Goal: Transaction & Acquisition: Purchase product/service

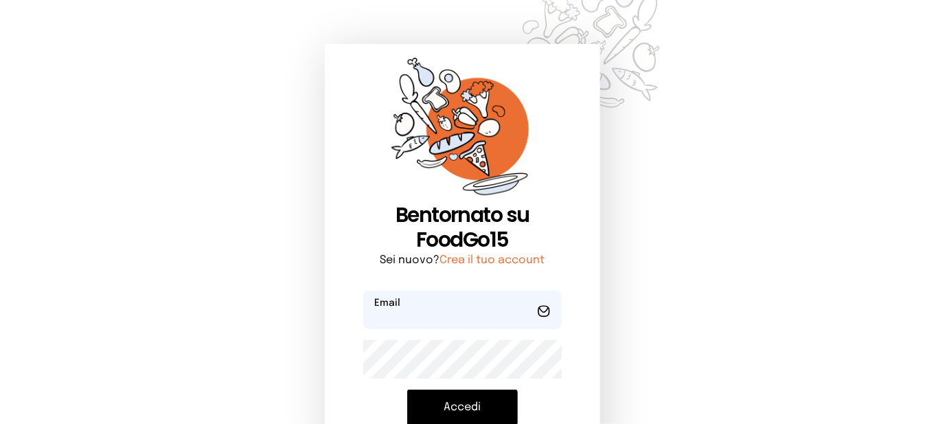
type input "**********"
click at [480, 407] on button "Accedi" at bounding box center [462, 407] width 111 height 36
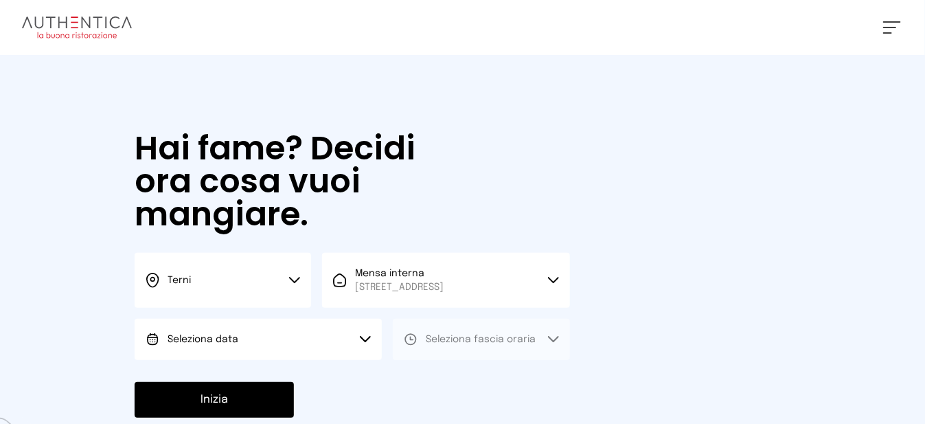
click at [209, 360] on button "Seleziona data" at bounding box center [258, 339] width 247 height 41
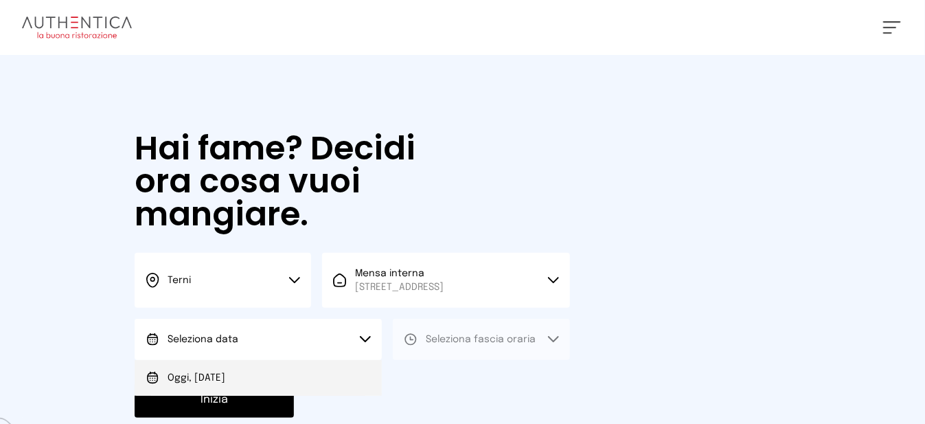
click at [224, 384] on span "Oggi, [DATE]" at bounding box center [197, 378] width 58 height 14
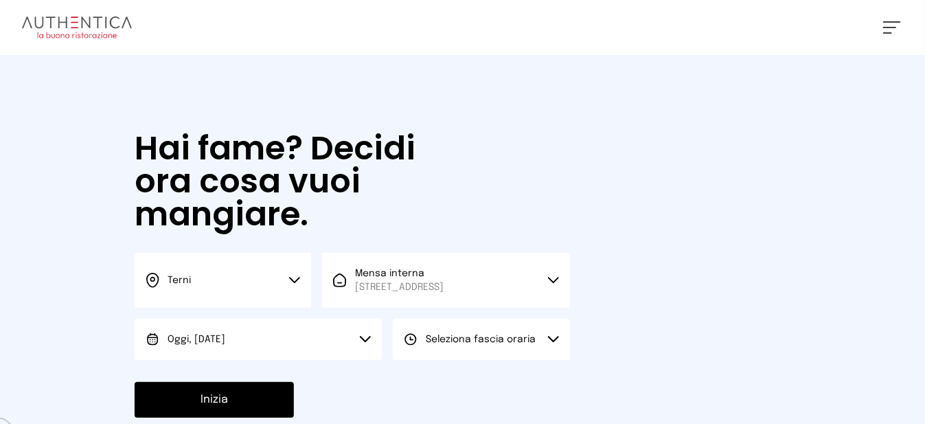
click at [476, 346] on span "Seleziona fascia oraria" at bounding box center [481, 339] width 110 height 14
click at [482, 395] on li "Pranzo" at bounding box center [481, 378] width 176 height 36
click at [257, 408] on button "Inizia" at bounding box center [214, 400] width 159 height 36
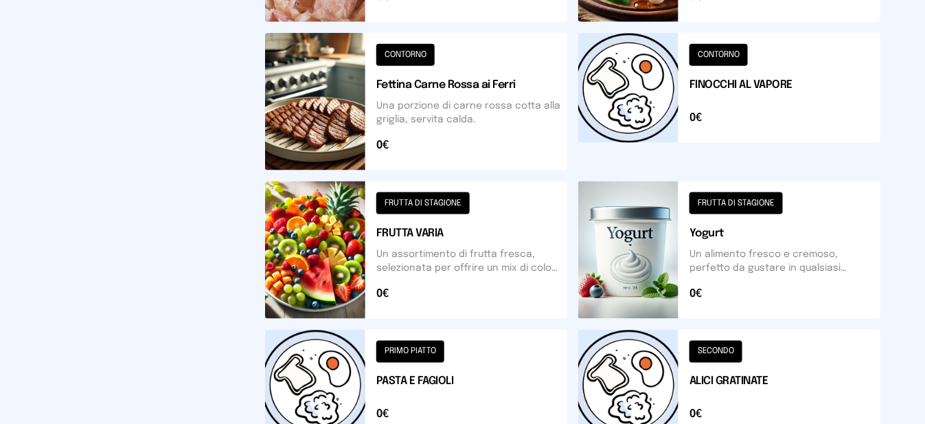
scroll to position [618, 0]
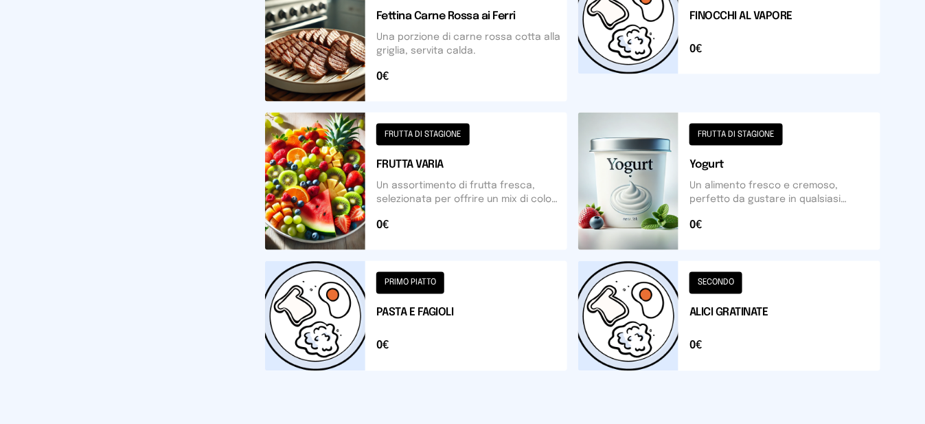
click at [358, 331] on button at bounding box center [416, 316] width 302 height 110
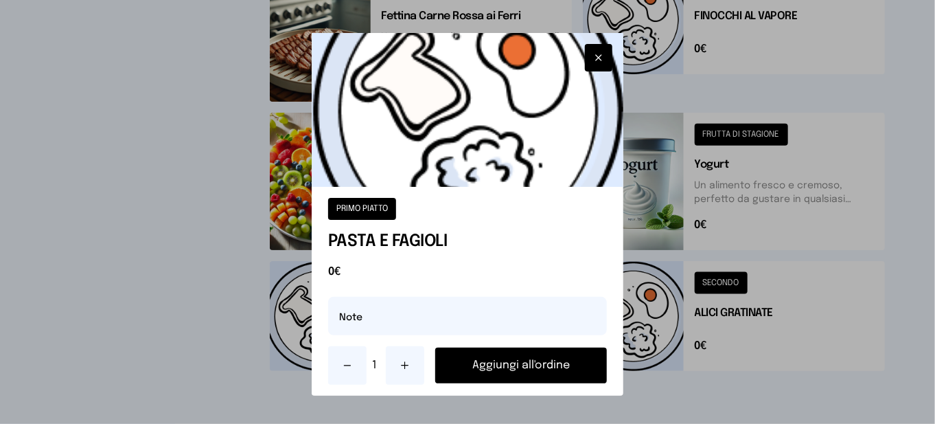
click at [516, 377] on button "Aggiungi all'ordine" at bounding box center [521, 365] width 172 height 36
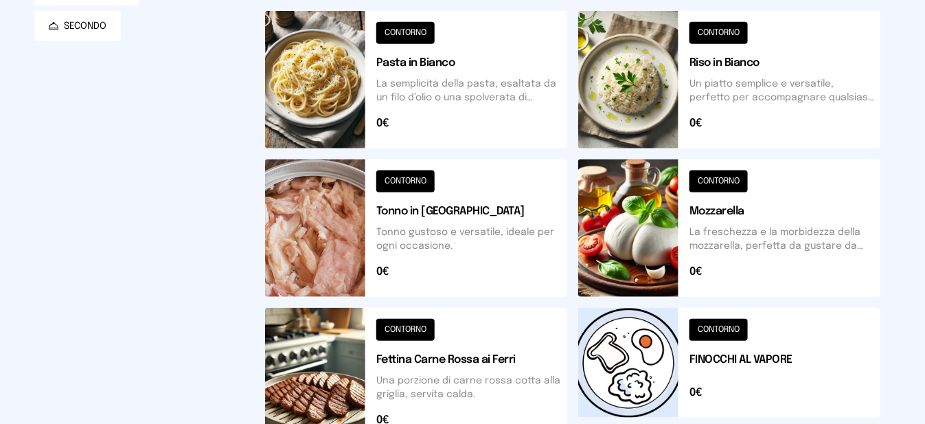
scroll to position [481, 0]
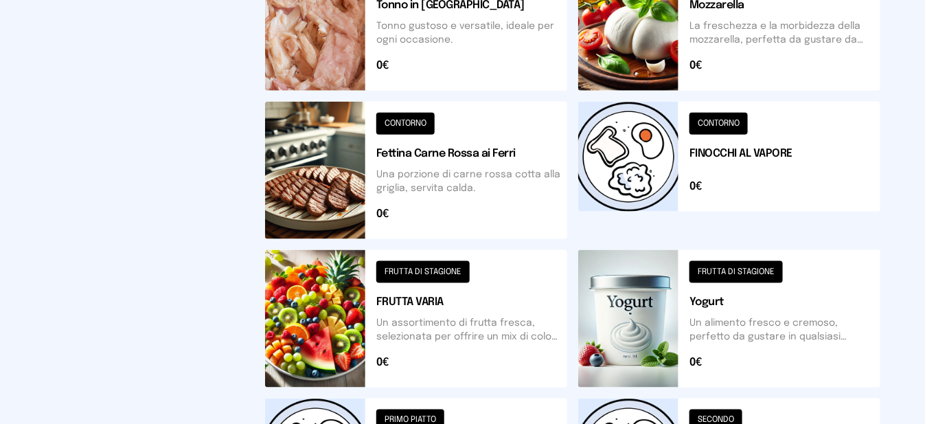
click at [363, 328] on button at bounding box center [416, 318] width 302 height 137
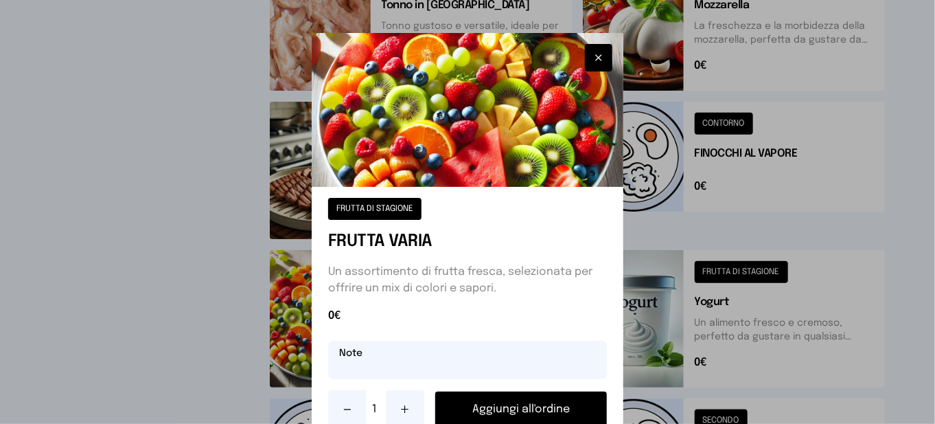
click at [439, 364] on input "text" at bounding box center [467, 359] width 279 height 38
type input "**********"
click at [485, 413] on button "Aggiungi all'ordine" at bounding box center [521, 409] width 172 height 36
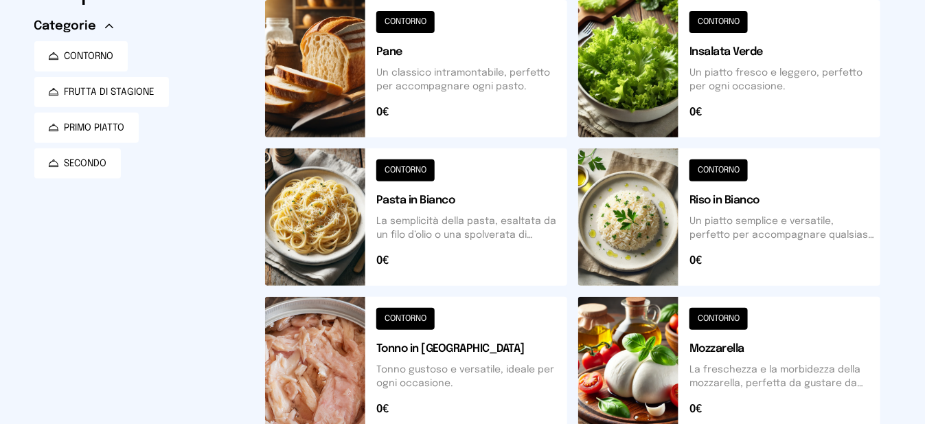
scroll to position [0, 0]
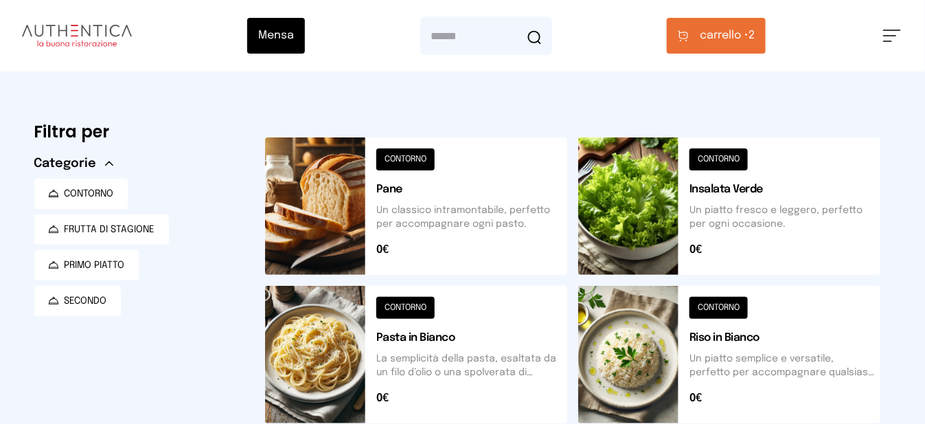
click at [761, 45] on button "carrello • 2" at bounding box center [716, 36] width 99 height 36
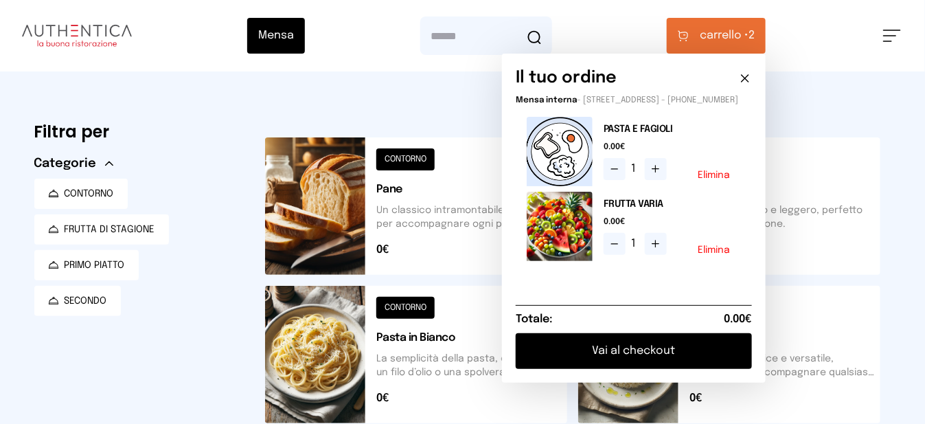
click at [661, 364] on button "Vai al checkout" at bounding box center [634, 351] width 236 height 36
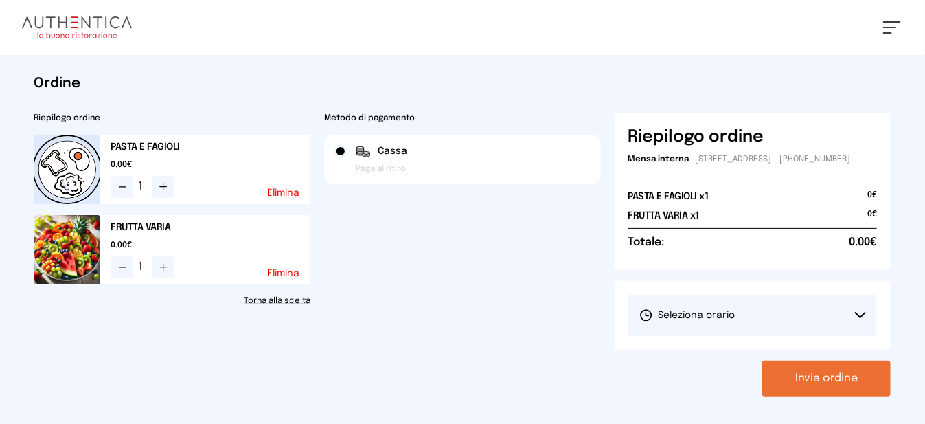
click at [671, 322] on span "Seleziona orario" at bounding box center [687, 315] width 96 height 14
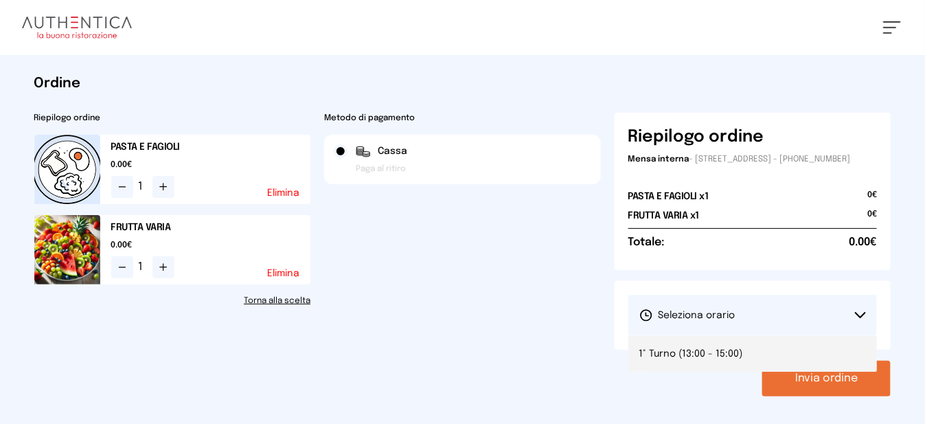
click at [706, 359] on span "1° Turno (13:00 - 15:00)" at bounding box center [691, 354] width 104 height 14
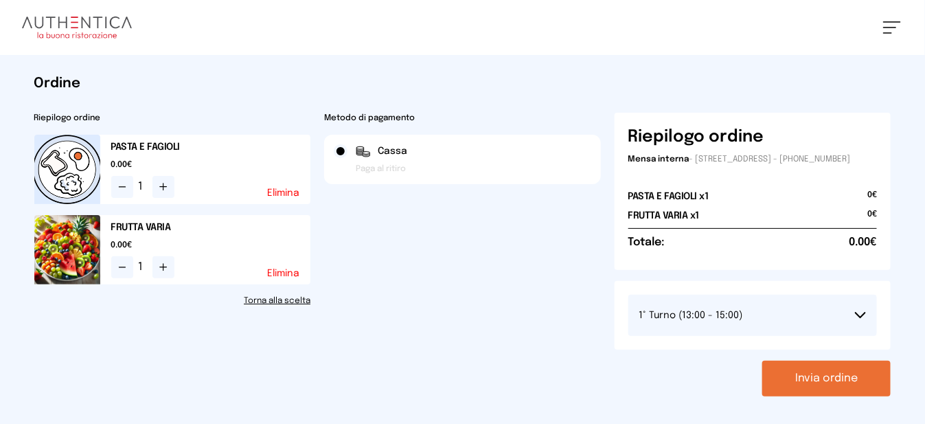
click at [813, 391] on button "Invia ordine" at bounding box center [826, 378] width 128 height 36
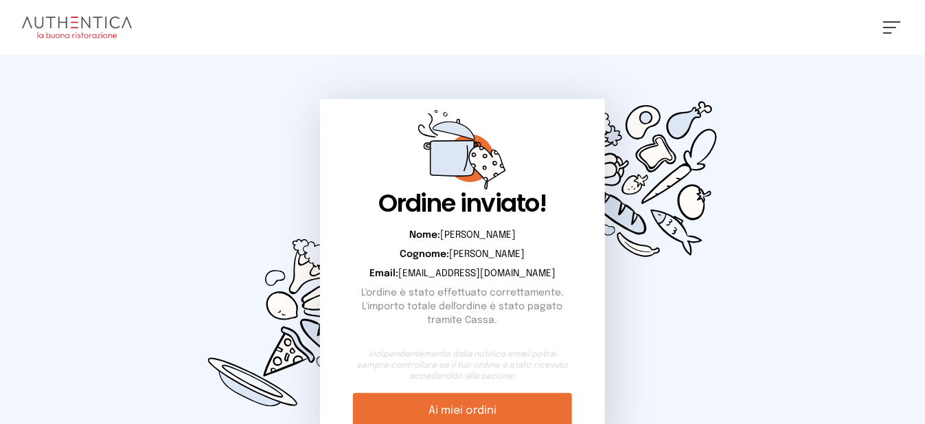
click at [892, 34] on div "[PERSON_NAME] Impostazioni Wallet Home I miei ordini Nuova ricerca Elenco aller…" at bounding box center [462, 27] width 925 height 55
click at [886, 30] on button at bounding box center [892, 27] width 18 height 12
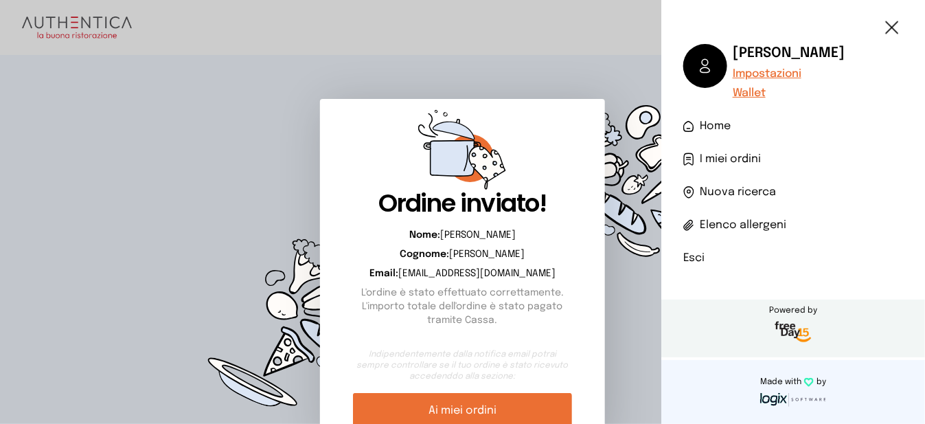
click at [691, 257] on li "Esci" at bounding box center [793, 258] width 220 height 16
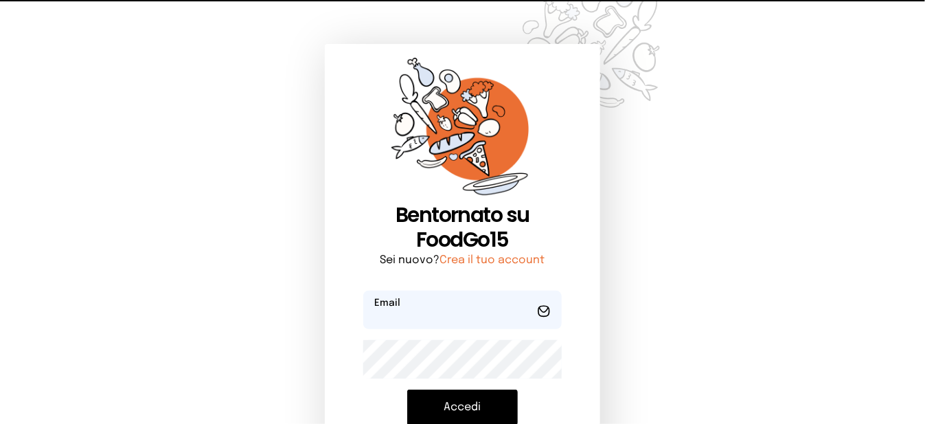
type input "**********"
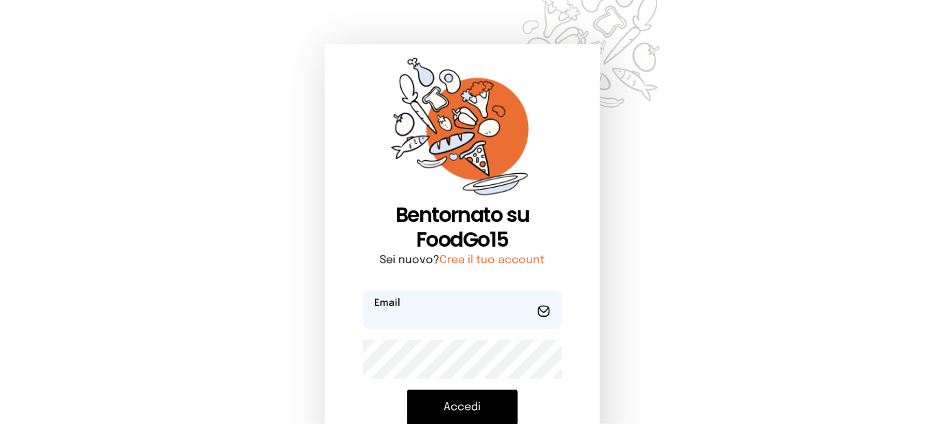
type input "**********"
click at [458, 402] on button "Accedi" at bounding box center [462, 407] width 111 height 36
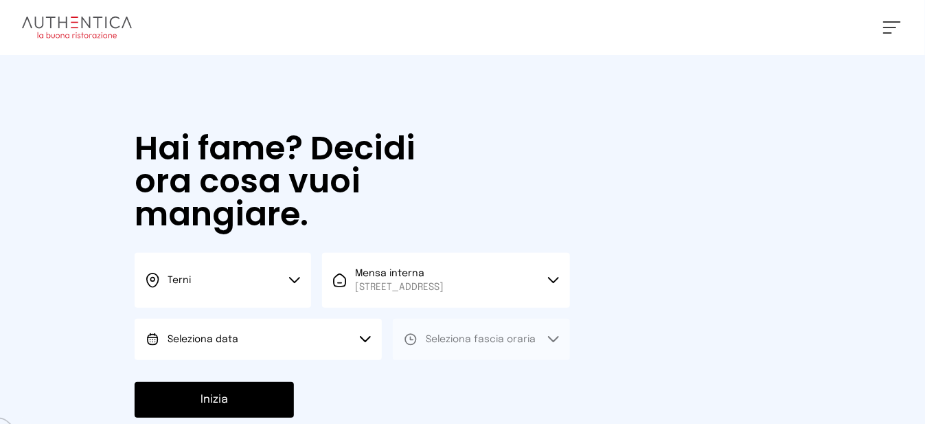
click at [255, 350] on button "Seleziona data" at bounding box center [258, 339] width 247 height 41
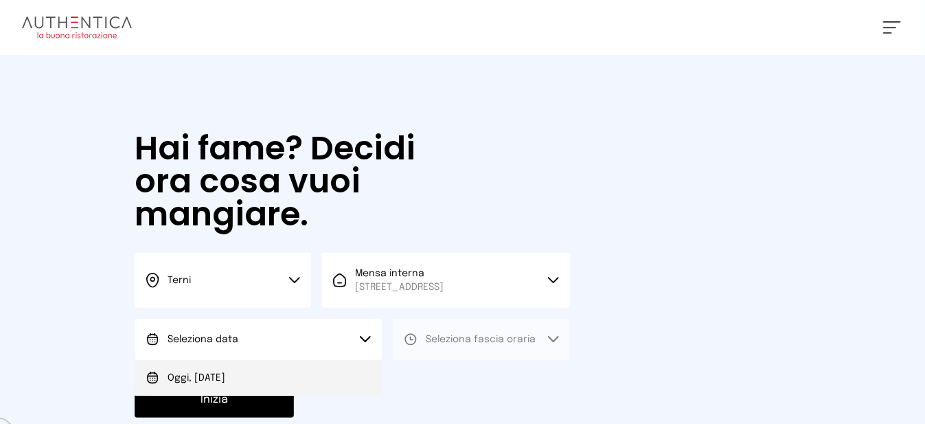
click at [225, 384] on span "Oggi, [DATE]" at bounding box center [197, 378] width 58 height 14
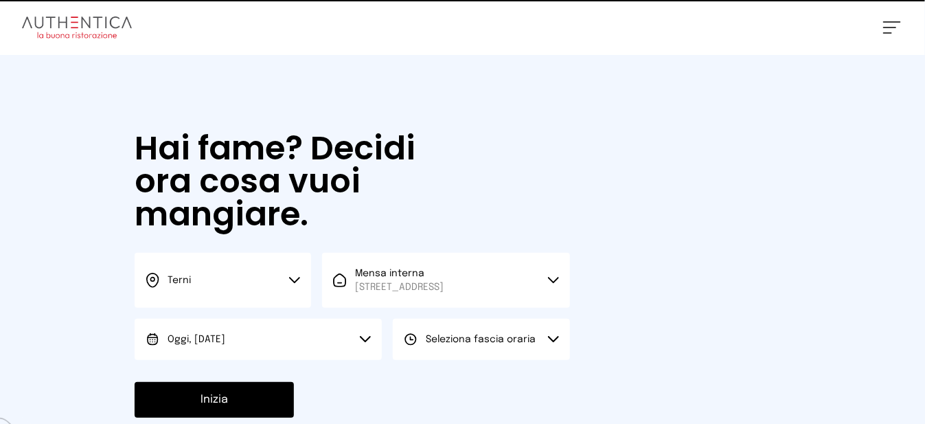
drag, startPoint x: 435, startPoint y: 358, endPoint x: 431, endPoint y: 382, distance: 24.4
click at [435, 346] on span "Seleziona fascia oraria" at bounding box center [481, 339] width 110 height 14
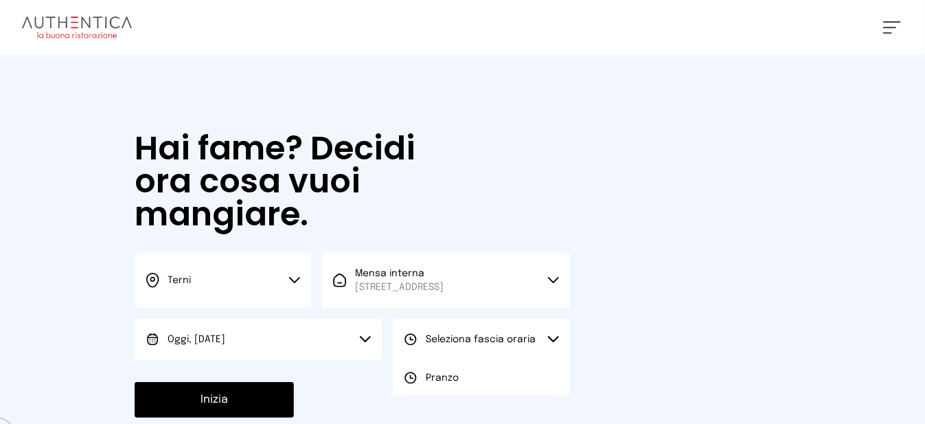
click at [426, 384] on span "Pranzo" at bounding box center [442, 378] width 33 height 14
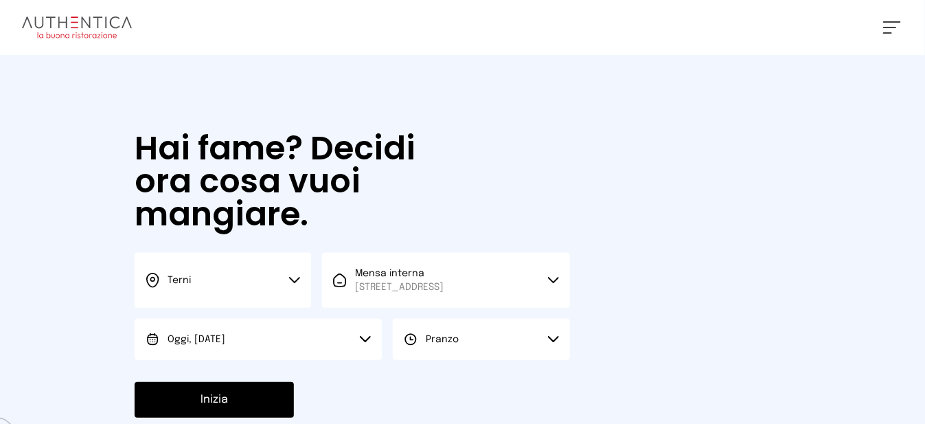
click at [253, 417] on button "Inizia" at bounding box center [214, 400] width 159 height 36
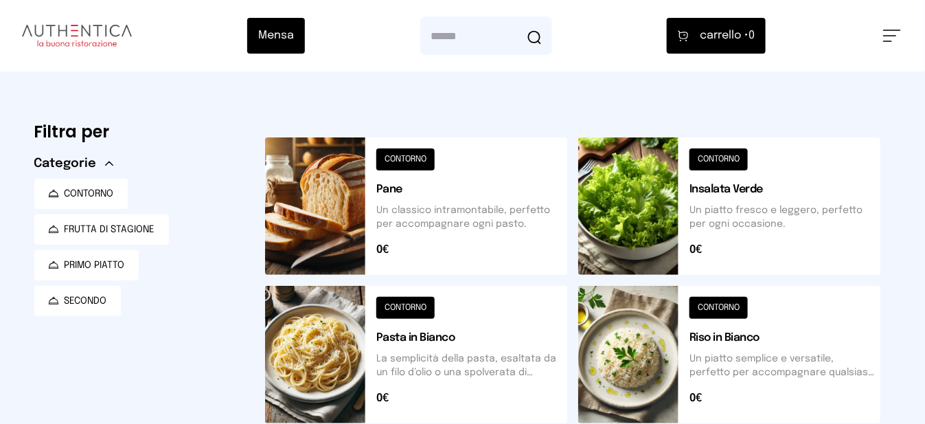
click at [314, 249] on button at bounding box center [416, 205] width 302 height 137
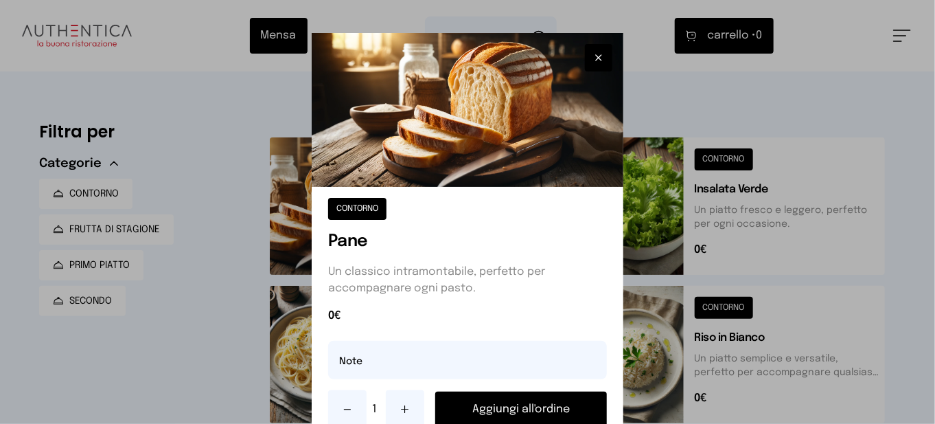
click at [376, 380] on div "CONTORNO Pane Un classico intramontabile, perfetto per accompagnare ogni pasto.…" at bounding box center [468, 313] width 312 height 253
click at [375, 373] on input "text" at bounding box center [467, 359] width 279 height 38
type input "**********"
click at [475, 414] on button "Aggiungi all'ordine" at bounding box center [521, 409] width 172 height 36
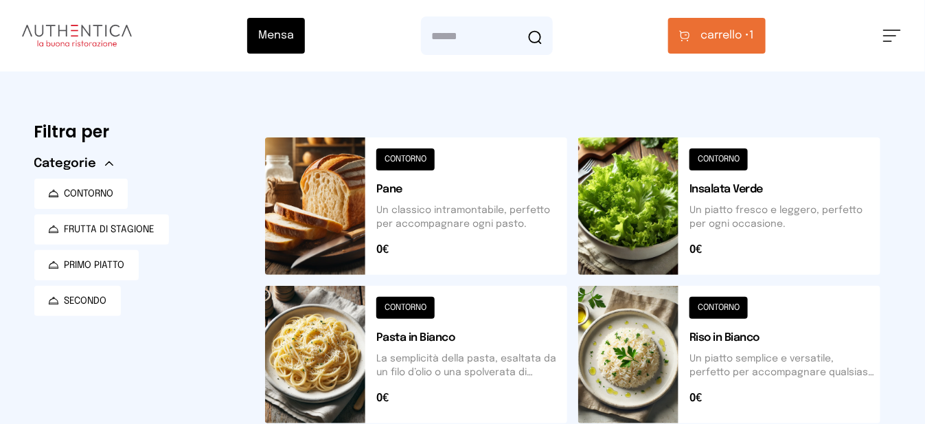
click at [754, 42] on span "carrello • 1" at bounding box center [728, 35] width 54 height 16
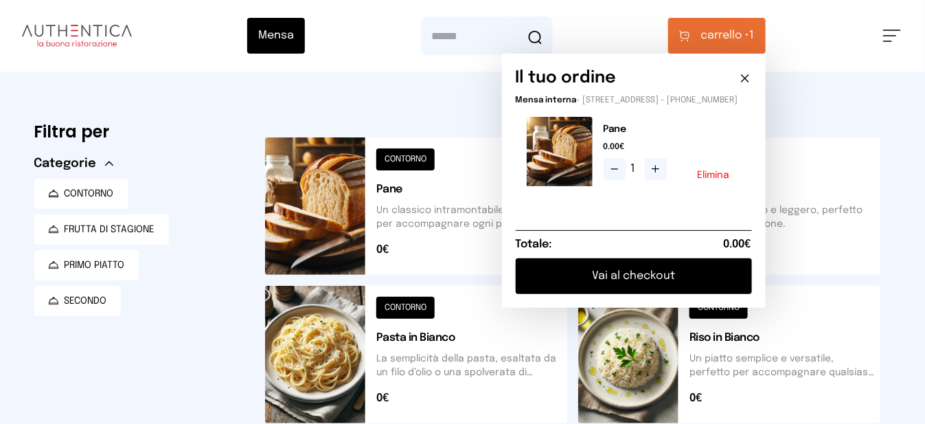
click at [665, 290] on button "Vai al checkout" at bounding box center [634, 276] width 236 height 36
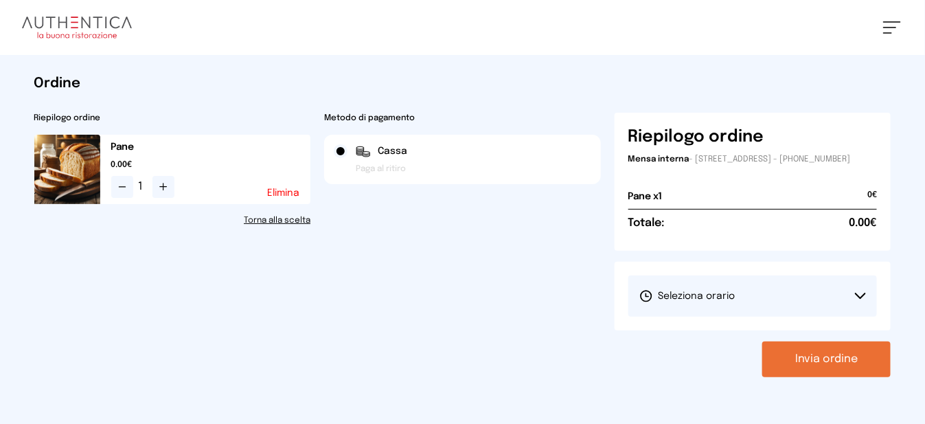
click at [711, 314] on button "Seleziona orario" at bounding box center [752, 295] width 249 height 41
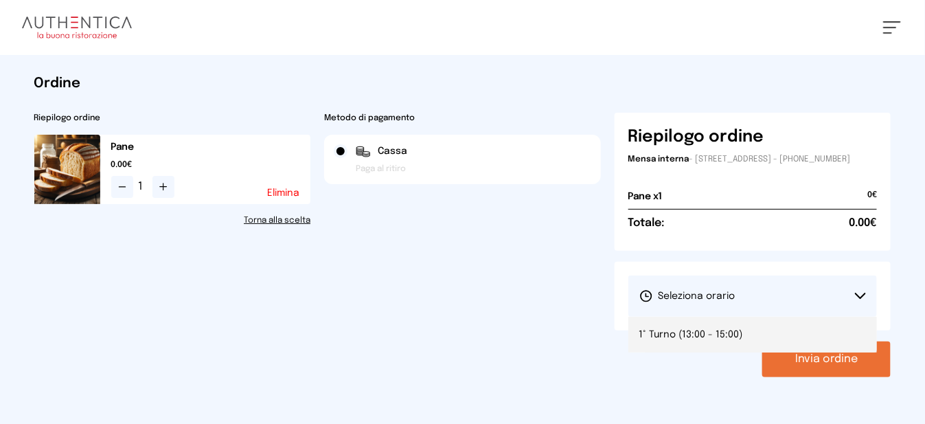
click at [715, 352] on li "1° Turno (13:00 - 15:00)" at bounding box center [752, 334] width 249 height 36
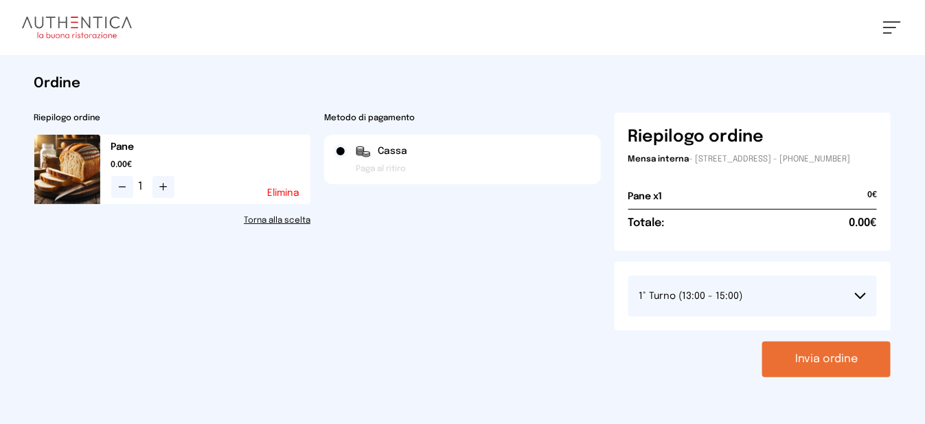
drag, startPoint x: 785, startPoint y: 372, endPoint x: 741, endPoint y: 365, distance: 44.6
click at [782, 372] on button "Invia ordine" at bounding box center [826, 359] width 128 height 36
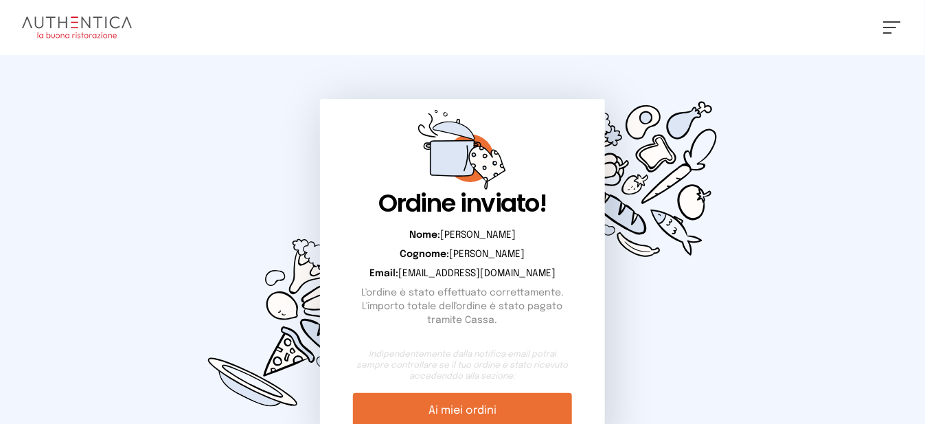
click at [893, 27] on span at bounding box center [889, 27] width 13 height 1
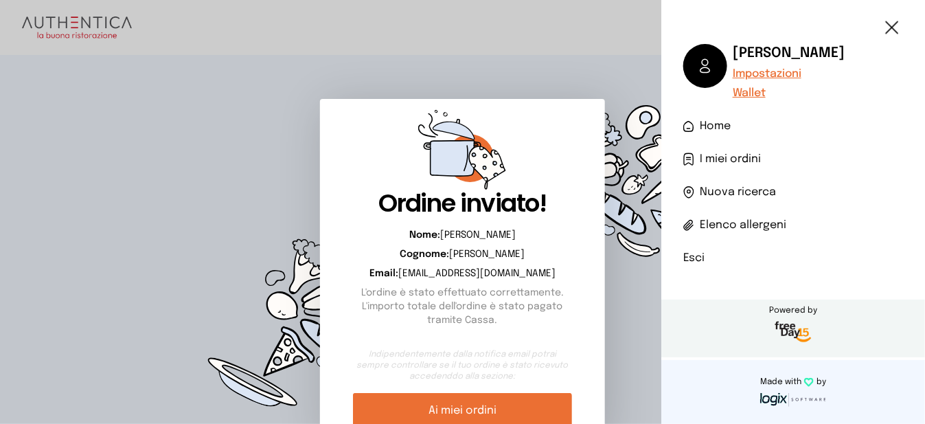
click at [696, 265] on li "Esci" at bounding box center [793, 258] width 220 height 16
